Goal: Task Accomplishment & Management: Complete application form

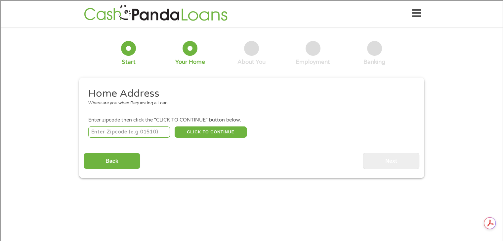
click at [123, 133] on input "number" at bounding box center [129, 132] width 82 height 11
type input "48167"
click at [189, 129] on button "CLICK TO CONTINUE" at bounding box center [210, 132] width 72 height 11
type input "48167"
type input "[GEOGRAPHIC_DATA]"
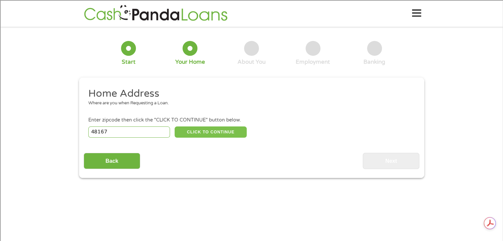
select select "[US_STATE]"
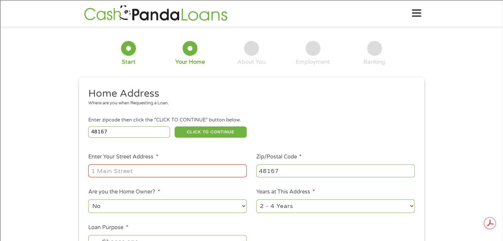
click at [142, 172] on input "Enter Your Street Address *" at bounding box center [167, 171] width 158 height 13
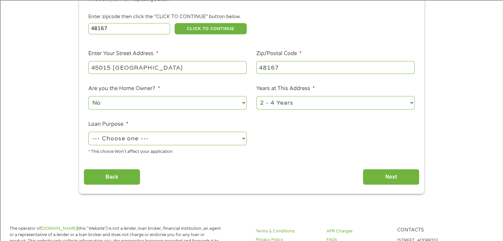
scroll to position [115, 0]
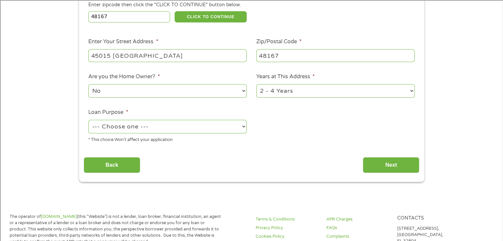
type input "45015 [GEOGRAPHIC_DATA]"
click at [192, 90] on select "No Yes" at bounding box center [167, 91] width 158 height 14
select select "yes"
click at [88, 85] on select "No Yes" at bounding box center [167, 91] width 158 height 14
click at [265, 92] on select "1 Year or less 1 - 2 Years 2 - 4 Years Over 4 Years" at bounding box center [335, 91] width 158 height 14
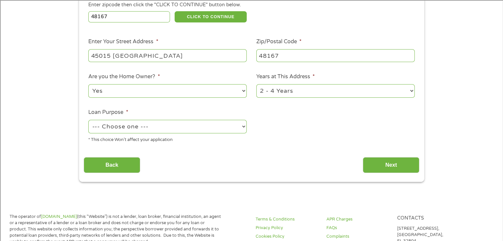
select select "60months"
click at [256, 85] on select "1 Year or less 1 - 2 Years 2 - 4 Years Over 4 Years" at bounding box center [335, 91] width 158 height 14
click at [192, 128] on select "--- Choose one --- Pay Bills Debt Consolidation Home Improvement Major Purchase…" at bounding box center [167, 127] width 158 height 14
select select "other"
click at [88, 121] on select "--- Choose one --- Pay Bills Debt Consolidation Home Improvement Major Purchase…" at bounding box center [167, 127] width 158 height 14
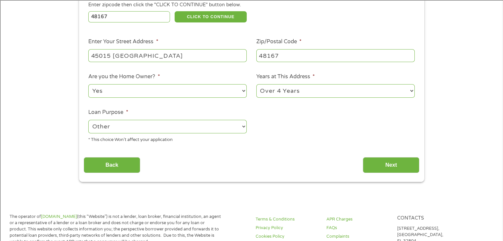
scroll to position [0, 0]
click at [384, 164] on input "Next" at bounding box center [390, 165] width 56 height 16
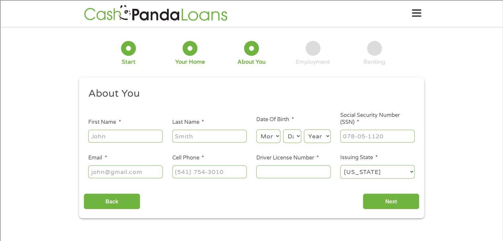
click at [101, 134] on input "First Name *" at bounding box center [125, 136] width 74 height 13
type input "[PERSON_NAME]"
click at [270, 137] on select "Month 1 2 3 4 5 6 7 8 9 10 11 12" at bounding box center [268, 137] width 24 height 14
select select "11"
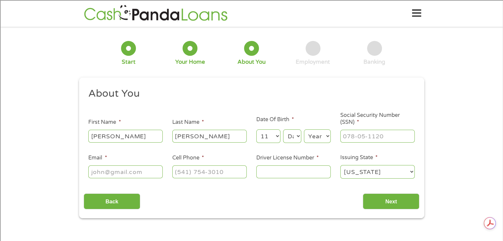
click at [256, 130] on select "Month 1 2 3 4 5 6 7 8 9 10 11 12" at bounding box center [268, 137] width 24 height 14
click at [288, 138] on select "Day 1 2 3 4 5 6 7 8 9 10 11 12 13 14 15 16 17 18 19 20 21 22 23 24 25 26 27 28 …" at bounding box center [292, 137] width 18 height 14
click at [283, 130] on select "Day 1 2 3 4 5 6 7 8 9 10 11 12 13 14 15 16 17 18 19 20 21 22 23 24 25 26 27 28 …" at bounding box center [292, 137] width 18 height 14
click at [293, 123] on li "Date Of Birth * Month Month 1 2 3 4 5 6 7 8 9 10 11 12 Day Day 1 2 3 4 5 6 7 8 …" at bounding box center [293, 130] width 84 height 28
click at [295, 136] on select "Day 1 2 3 4 5 6 7 8 9 10 11 12 13 14 15 16 17 18 19 20 21 22 23 24 25 26 27 28 …" at bounding box center [292, 137] width 18 height 14
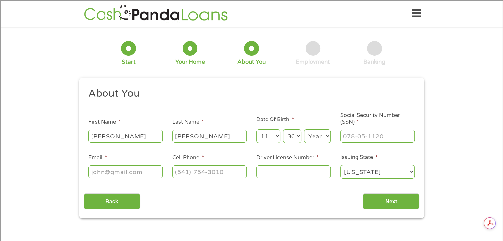
select select "28"
click at [283, 130] on select "Day 1 2 3 4 5 6 7 8 9 10 11 12 13 14 15 16 17 18 19 20 21 22 23 24 25 26 27 28 …" at bounding box center [292, 137] width 18 height 14
click at [316, 140] on select "Year [DATE] 2006 2005 2004 2003 2002 2001 2000 1999 1998 1997 1996 1995 1994 19…" at bounding box center [317, 137] width 27 height 14
select select "1963"
click at [304, 130] on select "Year [DATE] 2006 2005 2004 2003 2002 2001 2000 1999 1998 1997 1996 1995 1994 19…" at bounding box center [317, 137] width 27 height 14
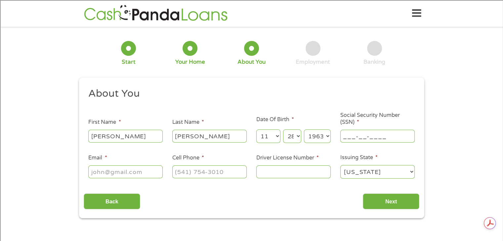
click at [349, 136] on input "___-__-____" at bounding box center [377, 136] width 74 height 13
type input "370-56-1154"
type input "[EMAIL_ADDRESS][DOMAIN_NAME]"
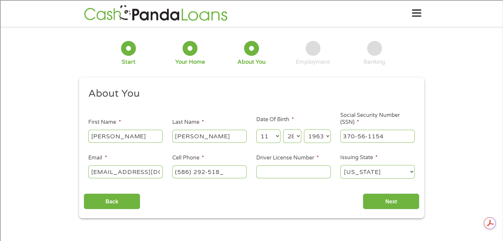
type input "[PHONE_NUMBER]"
type input "O165461210908"
click at [387, 202] on input "Next" at bounding box center [390, 202] width 56 height 16
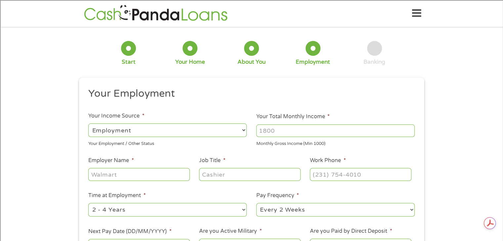
scroll to position [3, 3]
click at [267, 129] on input "Your Total Monthly Income *" at bounding box center [335, 131] width 158 height 13
type input "8500"
click at [150, 173] on input "Employer Name *" at bounding box center [138, 174] width 101 height 13
type input "Walled Lake Schools"
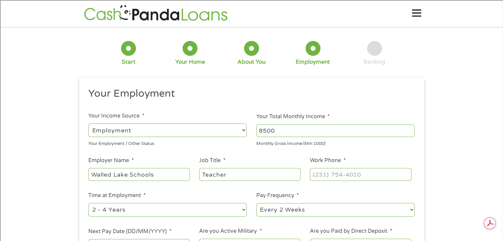
type input "Teacher"
type input "[PHONE_NUMBER]"
click at [174, 211] on select "--- Choose one --- 1 Year or less 1 - 2 Years 2 - 4 Years Over 4 Years" at bounding box center [167, 210] width 158 height 14
select select "60months"
click at [88, 204] on select "--- Choose one --- 1 Year or less 1 - 2 Years 2 - 4 Years Over 4 Years" at bounding box center [167, 210] width 158 height 14
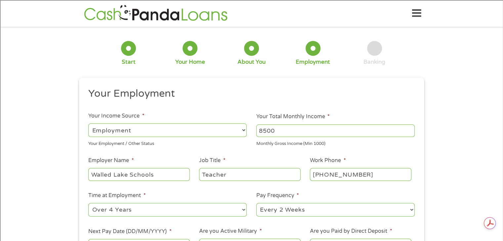
click at [264, 210] on select "--- Choose one --- Every 2 Weeks Every Week Monthly Semi-Monthly" at bounding box center [335, 210] width 158 height 14
select select "semimonthly"
click at [256, 204] on select "--- Choose one --- Every 2 Weeks Every Week Monthly Semi-Monthly" at bounding box center [335, 210] width 158 height 14
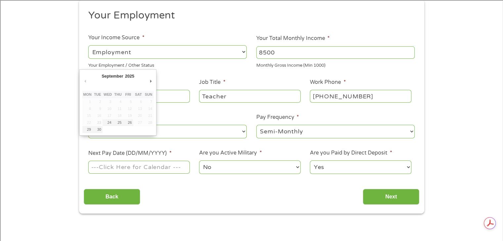
scroll to position [126, 0]
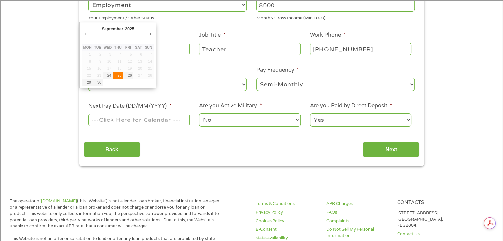
type input "[DATE]"
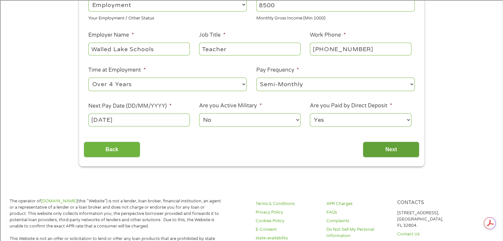
click at [377, 149] on input "Next" at bounding box center [390, 150] width 56 height 16
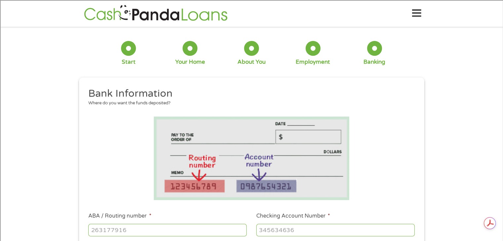
scroll to position [0, 0]
click at [146, 225] on input "ABA / Routing number *" at bounding box center [167, 230] width 158 height 13
type input "241282577"
type input "DIRECTIONS CREDIT UNION"
type input "7700010342"
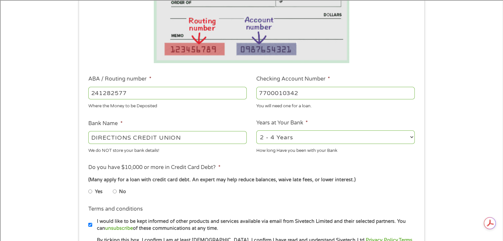
scroll to position [154, 0]
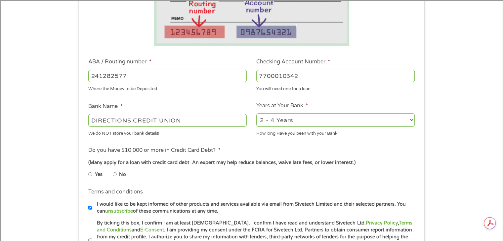
click at [285, 120] on select "2 - 4 Years 6 - 12 Months 1 - 2 Years Over 4 Years" at bounding box center [335, 120] width 158 height 14
select select "60months"
click at [256, 114] on select "2 - 4 Years 6 - 12 Months 1 - 2 Years Over 4 Years" at bounding box center [335, 120] width 158 height 14
click at [115, 175] on input "No" at bounding box center [115, 174] width 4 height 11
radio input "true"
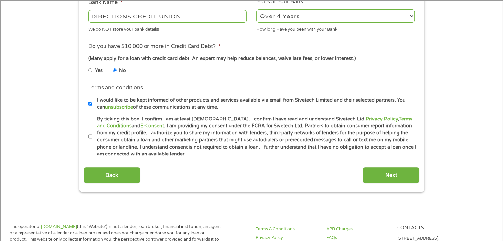
scroll to position [289, 0]
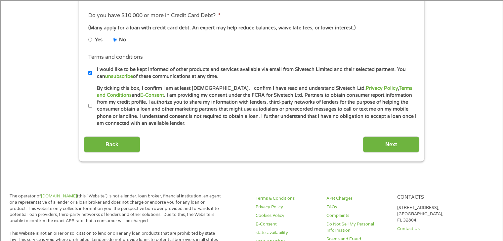
click at [92, 106] on input "By ticking this box, I confirm I am at least [DEMOGRAPHIC_DATA]. I confirm I ha…" at bounding box center [90, 106] width 4 height 11
checkbox input "true"
click at [382, 143] on input "Next" at bounding box center [390, 144] width 56 height 16
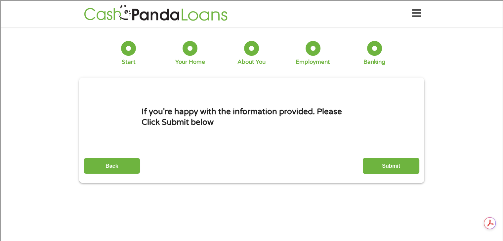
scroll to position [0, 0]
click at [378, 168] on input "Submit" at bounding box center [390, 166] width 56 height 16
